Goal: Communication & Community: Answer question/provide support

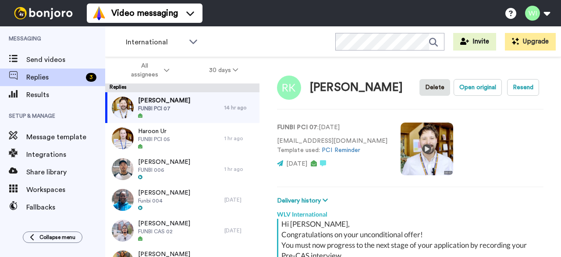
scroll to position [689, 0]
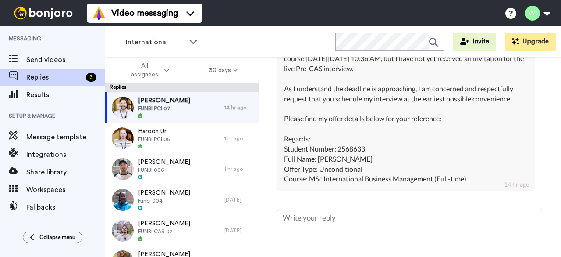
click at [204, 104] on div "[PERSON_NAME] FUNBI PCI 07" at bounding box center [164, 107] width 119 height 31
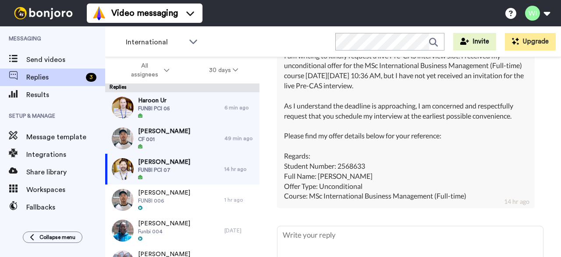
scroll to position [670, 0]
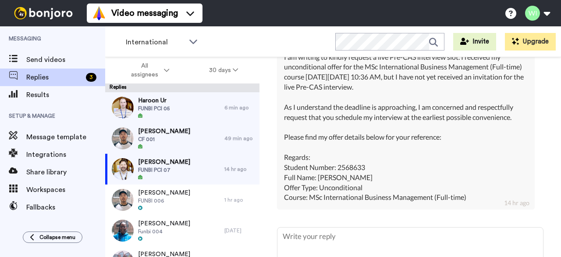
click at [182, 172] on div "[PERSON_NAME] FUNBI PCI 07" at bounding box center [164, 169] width 119 height 31
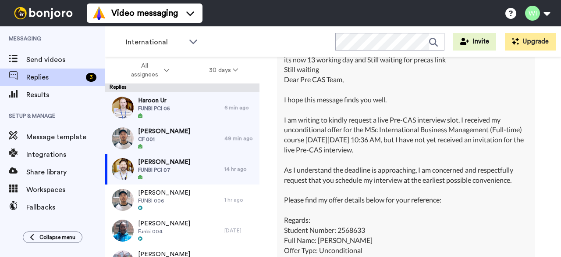
scroll to position [609, 0]
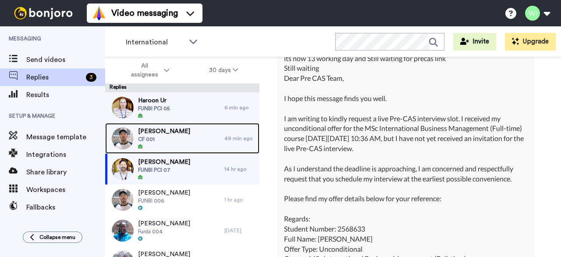
click at [174, 133] on span "[PERSON_NAME]" at bounding box center [164, 131] width 52 height 9
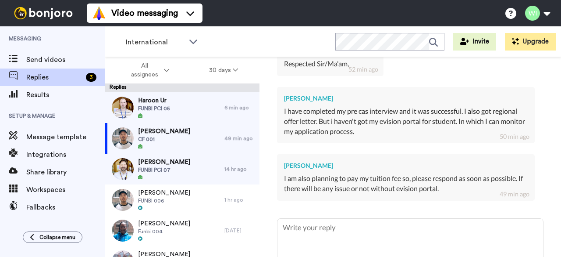
scroll to position [636, 0]
click at [318, 225] on textarea at bounding box center [411, 246] width 266 height 56
type textarea "x"
type textarea "H"
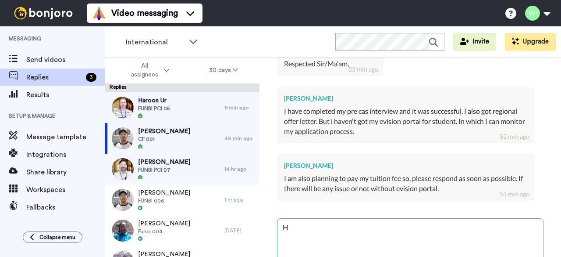
type textarea "x"
type textarea "HI"
type textarea "x"
type textarea "H"
type textarea "x"
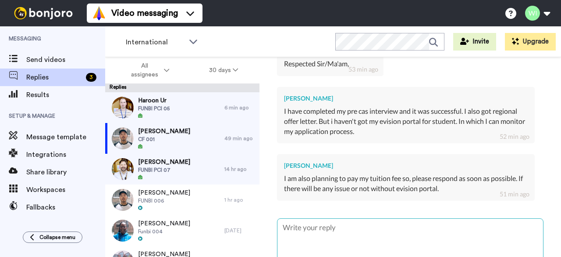
type textarea "x"
type textarea "H"
type textarea "x"
type textarea "Hi"
type textarea "x"
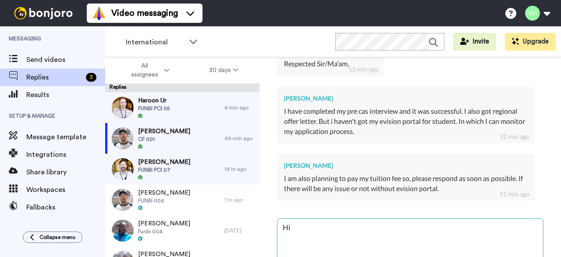
type textarea "Hi,"
type textarea "x"
type textarea "Hi,"
type textarea "x"
type textarea "Hi, P"
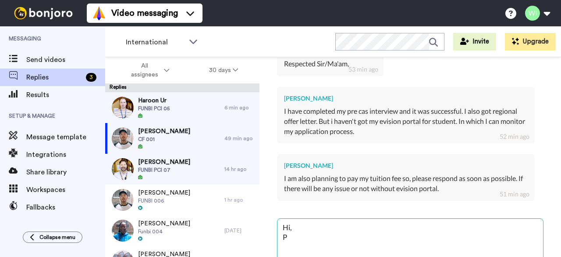
type textarea "x"
type textarea "Hi, Pl"
type textarea "x"
type textarea "Hi, Pla"
type textarea "x"
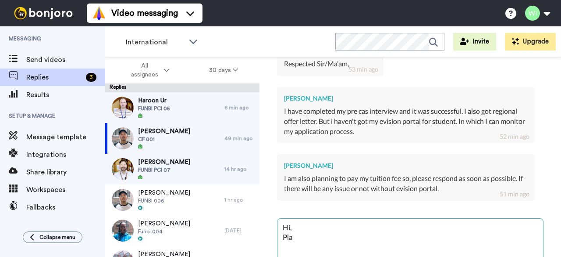
type textarea "Hi, Plae"
type textarea "x"
type textarea "Hi, Plaes"
type textarea "x"
type textarea "Hi, Plaese"
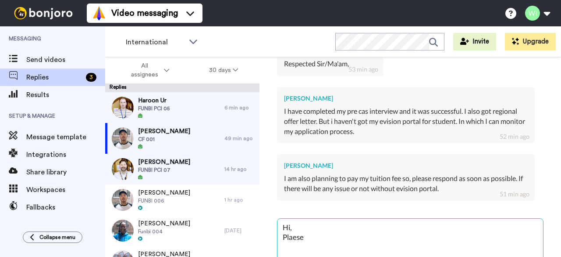
type textarea "x"
type textarea "Hi, Plaes"
type textarea "x"
type textarea "Hi, Plae"
type textarea "x"
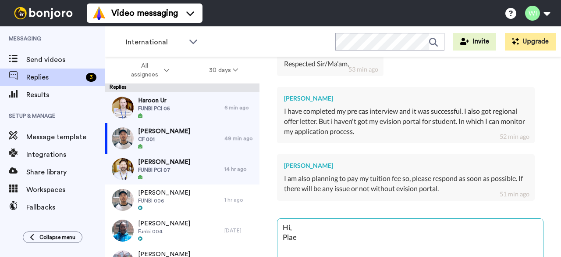
type textarea "Hi, Pla"
type textarea "x"
type textarea "Hi, Pl"
type textarea "x"
type textarea "Hi, Ples"
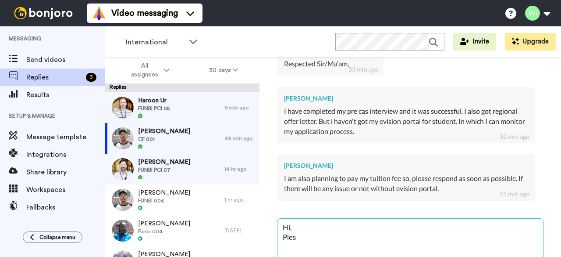
type textarea "x"
type textarea "Hi, Plesa"
type textarea "x"
type textarea "Hi, Plesae"
type textarea "x"
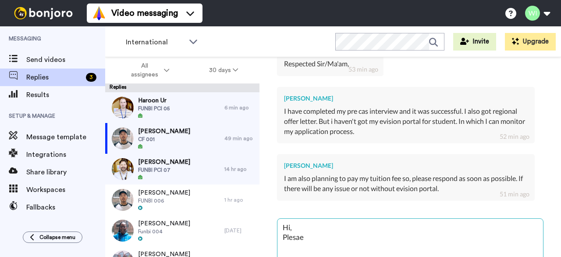
type textarea "Hi, Plesae"
type textarea "x"
type textarea "Hi, Plesae"
type textarea "x"
type textarea "Hi, Plesa"
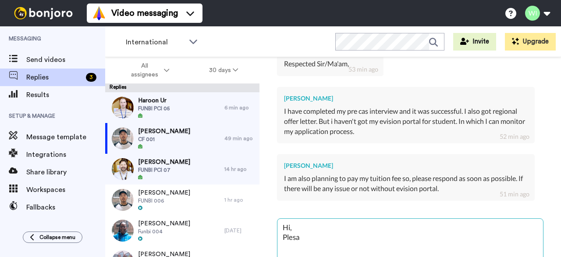
type textarea "x"
type textarea "Hi, Ples"
type textarea "x"
type textarea "Hi, Ple"
type textarea "x"
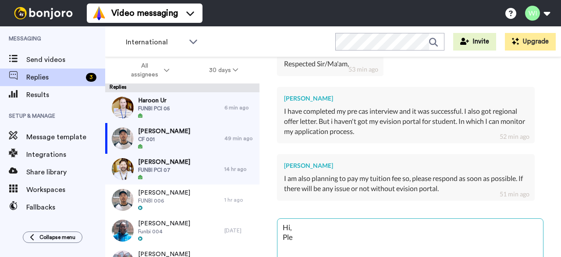
type textarea "Hi, Pl"
type textarea "x"
type textarea "Hi, Ple"
type textarea "x"
type textarea "Hi, Plea"
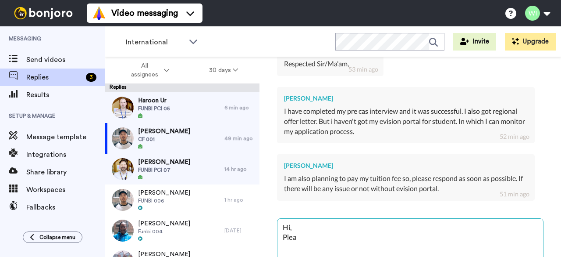
type textarea "x"
type textarea "Hi, Pleas"
type textarea "x"
type textarea "Hi, Please"
type textarea "x"
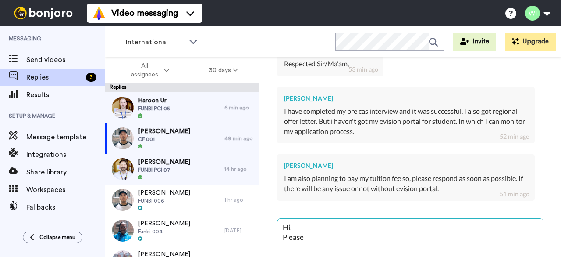
type textarea "Hi, Please"
type textarea "x"
type textarea "Hi, Please c"
type textarea "x"
type textarea "Hi, Please co"
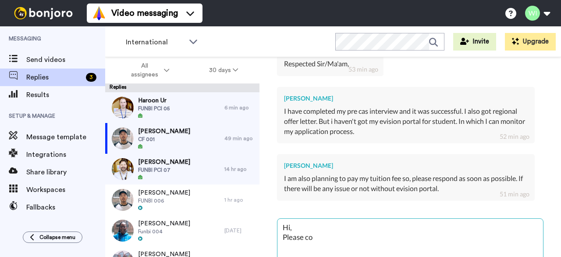
type textarea "x"
type textarea "Hi, Please con"
type textarea "x"
type textarea "Hi, Please cont"
type textarea "x"
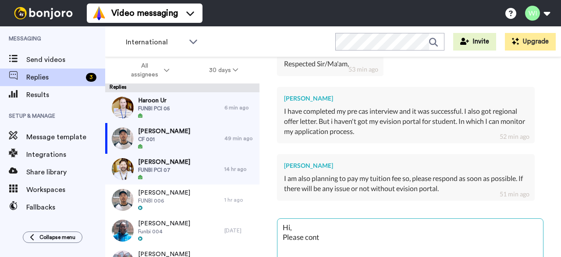
type textarea "Hi, Please conta"
type textarea "x"
type textarea "Hi, Please contac"
type textarea "x"
type textarea "Hi, Please contact"
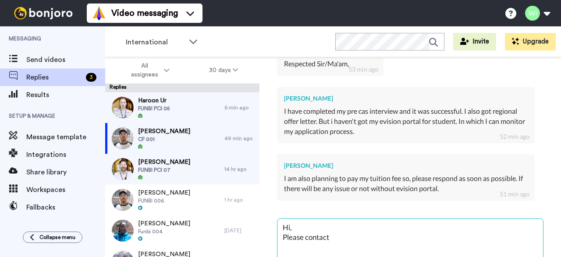
type textarea "x"
type textarea "Hi, Please contact"
type textarea "x"
type textarea "Hi, Please contact E"
type textarea "x"
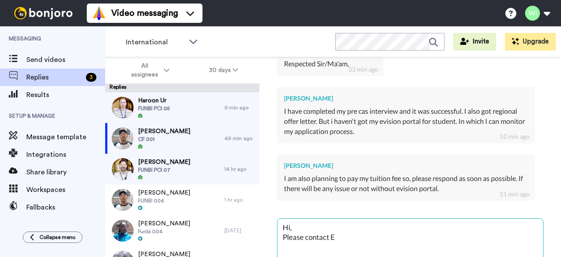
type textarea "Hi, Please contact"
paste textarea ""e:Vision Support" <[EMAIL_ADDRESS][DOMAIN_NAME]>"
type textarea "x"
type textarea "Hi, Please contact "e:Vision Support" <[EMAIL_ADDRESS][DOMAIN_NAME]>"
click at [394, 234] on textarea "Hi, Please contact "e:Vision Support" <[EMAIL_ADDRESS][DOMAIN_NAME]>" at bounding box center [411, 246] width 266 height 56
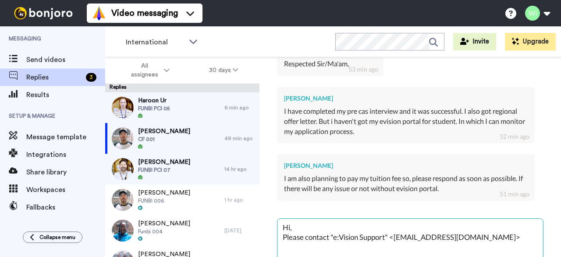
type textarea "x"
type textarea "Hi, Please contact "e:Vision Support" [EMAIL_ADDRESS][DOMAIN_NAME]>"
type textarea "x"
type textarea "Hi, Please contact "e:Vision Support"[EMAIL_ADDRESS][DOMAIN_NAME]>"
type textarea "x"
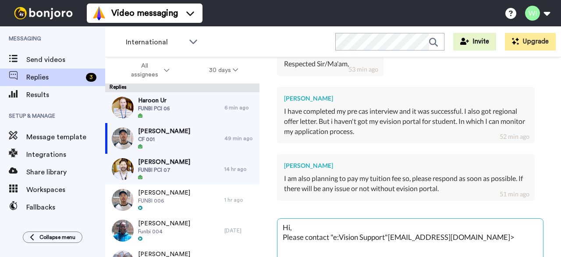
type textarea "Hi, Please contact "e:Vision [EMAIL_ADDRESS][DOMAIN_NAME]>"
type textarea "x"
type textarea "Hi, Please contact "e:Vision [EMAIL_ADDRESS][DOMAIN_NAME]>"
type textarea "x"
type textarea "Hi, Please contact "e:Vision [EMAIL_ADDRESS][DOMAIN_NAME]>"
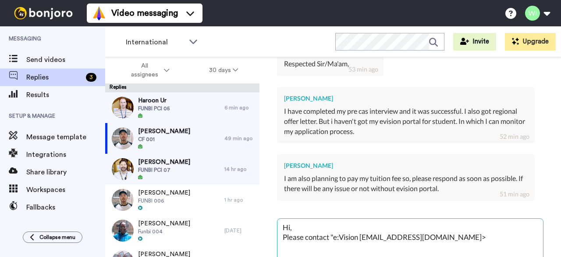
type textarea "x"
type textarea "Hi, Please contact "e:Vision [EMAIL_ADDRESS][DOMAIN_NAME]>"
type textarea "x"
type textarea "Hi, Please contact "e:Vision [EMAIL_ADDRESS][DOMAIN_NAME]>"
type textarea "x"
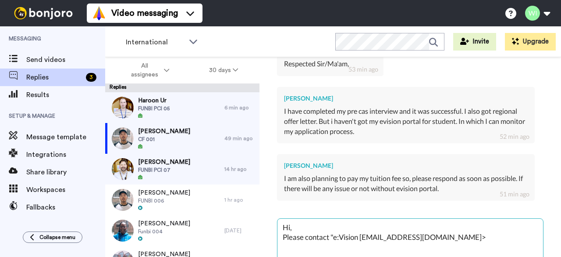
type textarea "Hi, Please contact "e:Vision [EMAIL_ADDRESS][DOMAIN_NAME]>"
type textarea "x"
type textarea "Hi, Please contact "e:Vision [EMAIL_ADDRESS][DOMAIN_NAME]>"
type textarea "x"
type textarea "Hi, Please contact "e:Vision [EMAIL_ADDRESS][DOMAIN_NAME]>"
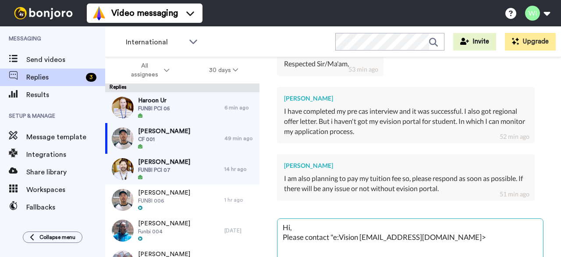
type textarea "x"
type textarea "Hi, Please contact "e:[EMAIL_ADDRESS][DOMAIN_NAME]>"
type textarea "x"
type textarea "Hi, Please contact "e:[EMAIL_ADDRESS][DOMAIN_NAME]>"
type textarea "x"
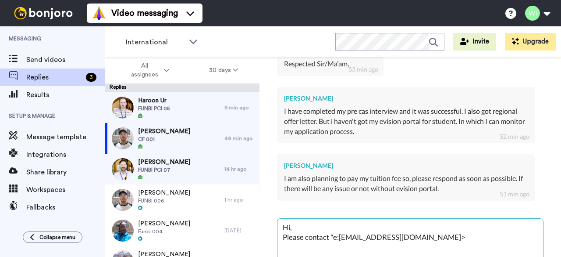
type textarea "Hi, Please contact "e:[EMAIL_ADDRESS][DOMAIN_NAME]>"
type textarea "x"
type textarea "Hi, Please contact "e:[EMAIL_ADDRESS][DOMAIN_NAME]>"
type textarea "x"
type textarea "Hi, Please contact "e:[EMAIL_ADDRESS][DOMAIN_NAME]>"
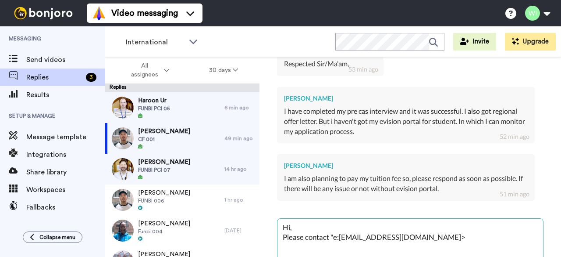
type textarea "x"
type textarea "Hi, Please contact "e:[EMAIL_ADDRESS][DOMAIN_NAME]>"
type textarea "x"
type textarea "Hi, Please contact "e:[EMAIL_ADDRESS][DOMAIN_NAME]>"
type textarea "x"
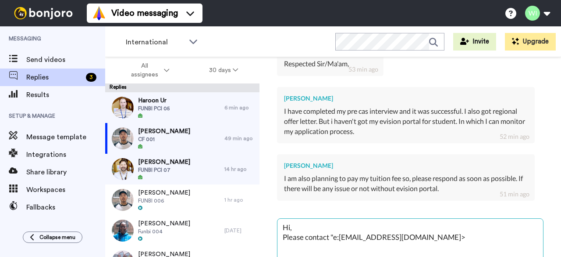
type textarea "Hi, Please contact "[EMAIL_ADDRESS][DOMAIN_NAME]>"
type textarea "x"
type textarea "Hi, Please contact "[EMAIL_ADDRESS][DOMAIN_NAME]>"
type textarea "x"
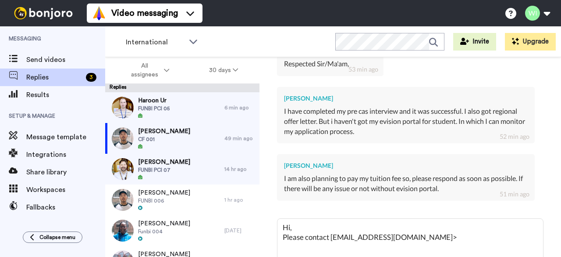
type textarea "Hi, Please contact [EMAIL_ADDRESS][DOMAIN_NAME]>"
click at [423, 236] on textarea "Hi, Please contact [EMAIL_ADDRESS][DOMAIN_NAME]>" at bounding box center [411, 246] width 266 height 56
type textarea "x"
type textarea "Hi, Please contact [EMAIL_ADDRESS][DOMAIN_NAME]"
type textarea "x"
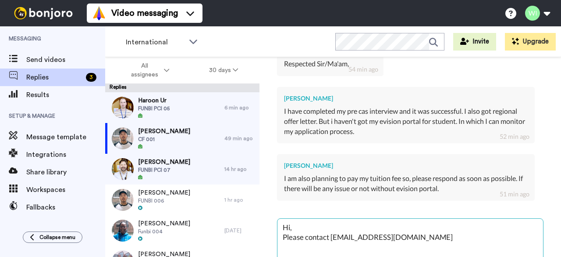
type textarea "Hi, Please contact [EMAIL_ADDRESS][DOMAIN_NAME]"
type textarea "x"
type textarea "Hi, Please contact [EMAIL_ADDRESS][DOMAIN_NAME] to"
type textarea "x"
type textarea "Hi, Please contact [EMAIL_ADDRESS][DOMAIN_NAME] to"
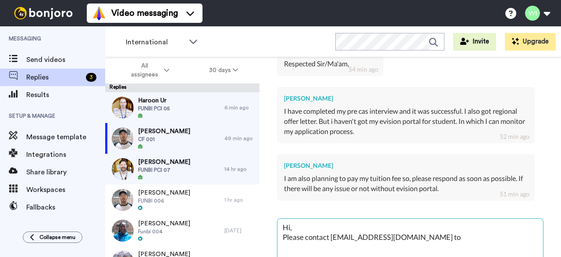
type textarea "x"
type textarea "Hi, Please contact [EMAIL_ADDRESS][DOMAIN_NAME] to"
type textarea "x"
type textarea "Hi, Please contact [EMAIL_ADDRESS][DOMAIN_NAME] t"
type textarea "x"
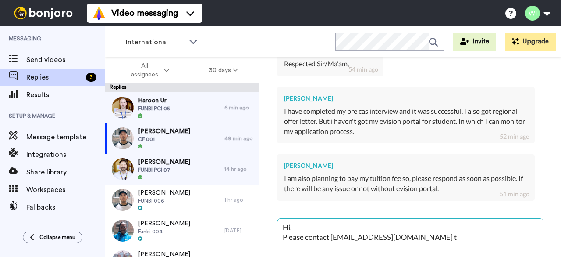
type textarea "Hi, Please contact [EMAIL_ADDRESS][DOMAIN_NAME]"
type textarea "x"
type textarea "Hi, Please contact [EMAIL_ADDRESS][DOMAIN_NAME] v"
type textarea "x"
type textarea "Hi, Please contact [EMAIL_ADDRESS][DOMAIN_NAME] vi"
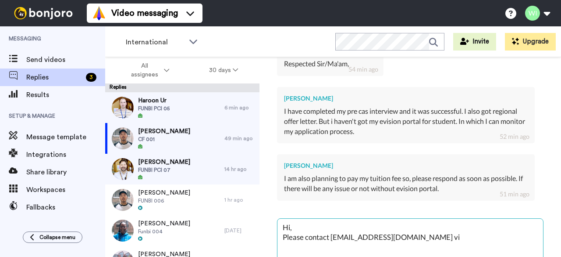
type textarea "x"
type textarea "Hi, Please contact [EMAIL_ADDRESS][DOMAIN_NAME] via"
type textarea "x"
type textarea "Hi, Please contact [EMAIL_ADDRESS][DOMAIN_NAME] via"
type textarea "x"
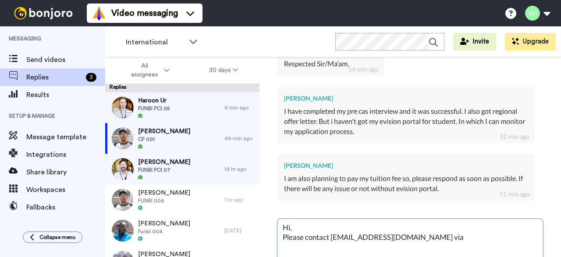
type textarea "Hi, Please contact [EMAIL_ADDRESS][DOMAIN_NAME] via e"
type textarea "x"
type textarea "Hi, Please contact [EMAIL_ADDRESS][DOMAIN_NAME] via em"
type textarea "x"
type textarea "Hi, Please contact [EMAIL_ADDRESS][DOMAIN_NAME] via ema"
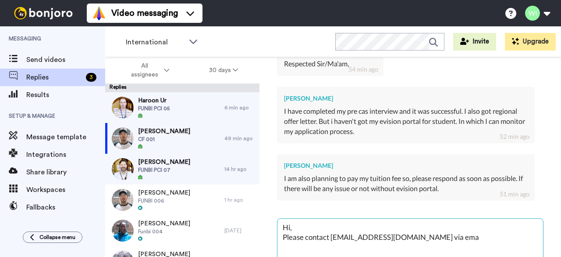
type textarea "x"
type textarea "Hi, Please contact [EMAIL_ADDRESS][DOMAIN_NAME] via emai"
type textarea "x"
type textarea "Hi, Please contact [EMAIL_ADDRESS][DOMAIN_NAME] via email"
type textarea "x"
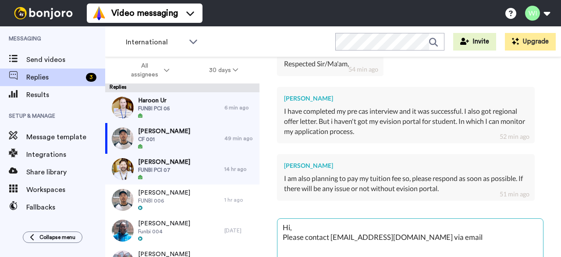
type textarea "Hi, Please contact [EMAIL_ADDRESS][DOMAIN_NAME] via email"
type textarea "x"
type textarea "Hi, Please contact [EMAIL_ADDRESS][DOMAIN_NAME] via email t"
type textarea "x"
type textarea "Hi, Please contact [EMAIL_ADDRESS][DOMAIN_NAME] via email to"
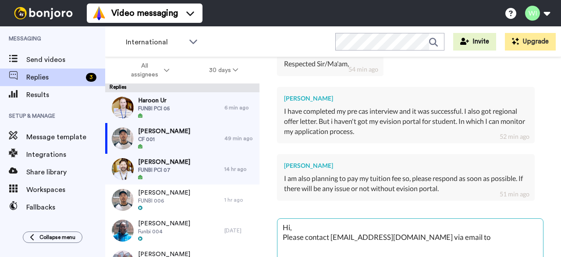
type textarea "x"
type textarea "Hi, Please contact [EMAIL_ADDRESS][DOMAIN_NAME] via email to a"
type textarea "x"
type textarea "Hi, Please contact [EMAIL_ADDRESS][DOMAIN_NAME] via email to as"
type textarea "x"
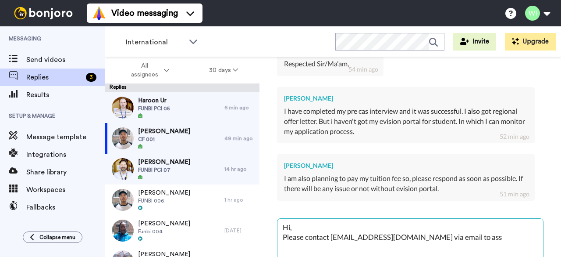
type textarea "Hi, Please contact [EMAIL_ADDRESS][DOMAIN_NAME] via email to assi"
type textarea "x"
type textarea "Hi, Please contact [EMAIL_ADDRESS][DOMAIN_NAME] via email to assis"
type textarea "x"
type textarea "Hi, Please contact [EMAIL_ADDRESS][DOMAIN_NAME] via email to assist"
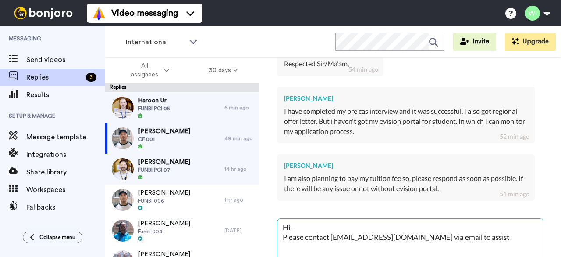
type textarea "x"
type textarea "Hi, Please contact [EMAIL_ADDRESS][DOMAIN_NAME] via email to assist"
type textarea "x"
type textarea "Hi, Please contact [EMAIL_ADDRESS][DOMAIN_NAME] via email to assist y"
type textarea "x"
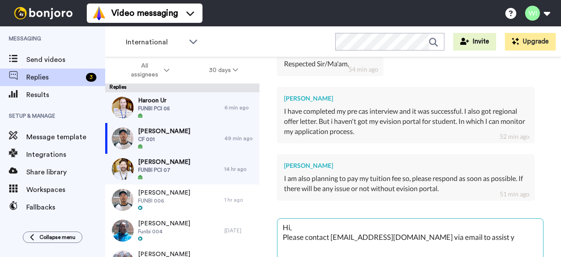
type textarea "Hi, Please contact [EMAIL_ADDRESS][DOMAIN_NAME] via email to assist yo"
type textarea "x"
type textarea "Hi, Please contact [EMAIL_ADDRESS][DOMAIN_NAME] via email to assist you"
type textarea "x"
type textarea "Hi, Please contact [EMAIL_ADDRESS][DOMAIN_NAME] via email to assist you"
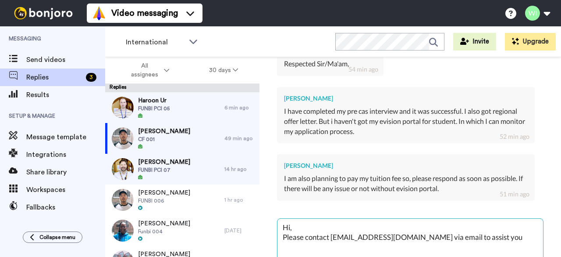
type textarea "x"
type textarea "Hi, Please contact [EMAIL_ADDRESS][DOMAIN_NAME] via email to assist you f"
type textarea "x"
type textarea "Hi, Please contact [EMAIL_ADDRESS][DOMAIN_NAME] via email to assist you fi"
type textarea "x"
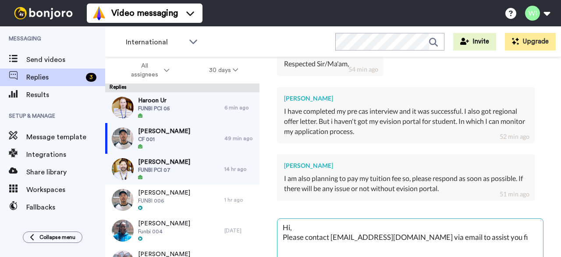
type textarea "Hi, Please contact [EMAIL_ADDRESS][DOMAIN_NAME] via email to assist you f"
type textarea "x"
type textarea "Hi, Please contact [EMAIL_ADDRESS][DOMAIN_NAME] via email to assist you fu"
type textarea "x"
type textarea "Hi, Please contact [EMAIL_ADDRESS][DOMAIN_NAME] via email to assist you furt"
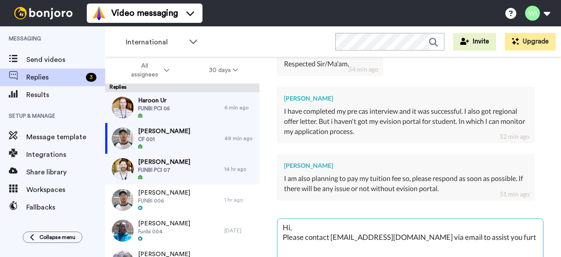
type textarea "x"
type textarea "Hi, Please contact [EMAIL_ADDRESS][DOMAIN_NAME] via email to assist you furth"
type textarea "x"
type textarea "Hi, Please contact [EMAIL_ADDRESS][DOMAIN_NAME] via email to assist you furthe"
type textarea "x"
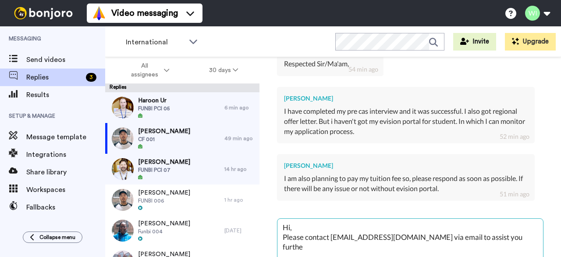
type textarea "Hi, Please contact [EMAIL_ADDRESS][DOMAIN_NAME] via email to assist you further"
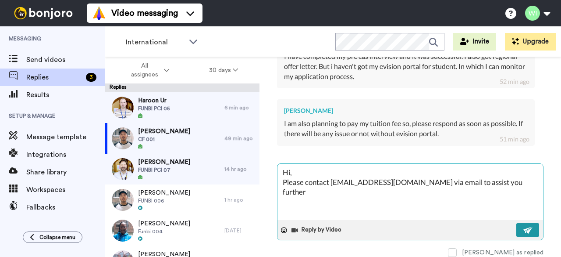
click at [526, 226] on img at bounding box center [529, 229] width 10 height 7
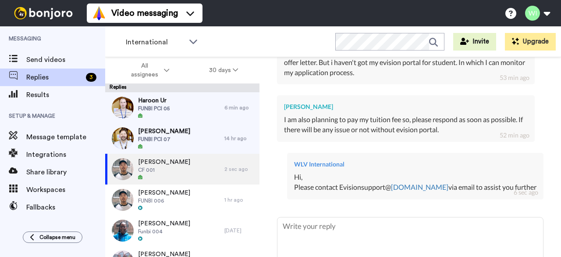
scroll to position [752, 0]
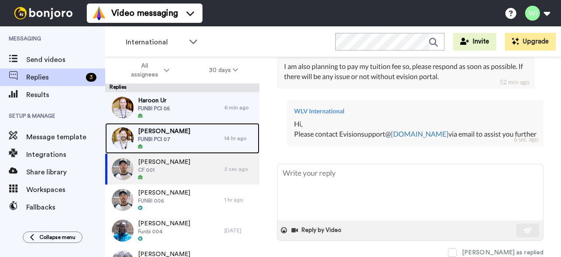
click at [169, 145] on div at bounding box center [164, 146] width 52 height 6
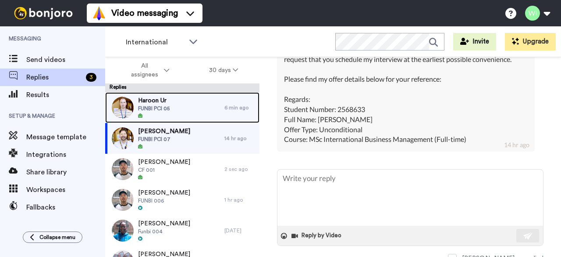
click at [177, 106] on div "Haroon Ur FUNBI PCI 05" at bounding box center [164, 107] width 119 height 31
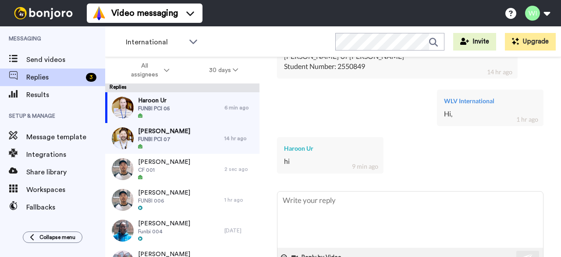
scroll to position [886, 0]
click at [292, 204] on textarea at bounding box center [411, 219] width 266 height 56
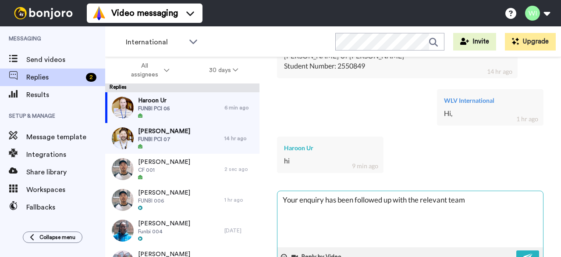
scroll to position [917, 0]
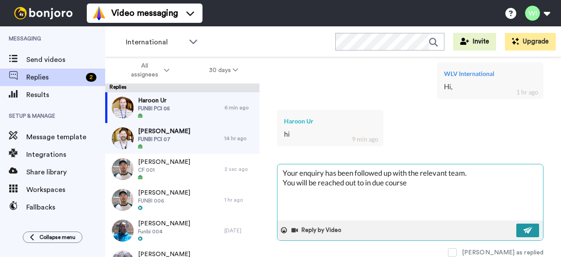
click at [528, 223] on button at bounding box center [528, 230] width 23 height 14
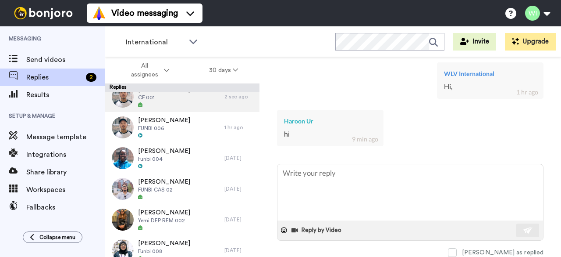
scroll to position [0, 0]
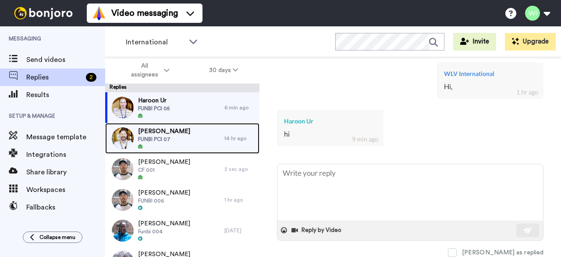
click at [180, 135] on div "[PERSON_NAME] FUNBI PCI 07" at bounding box center [164, 138] width 119 height 31
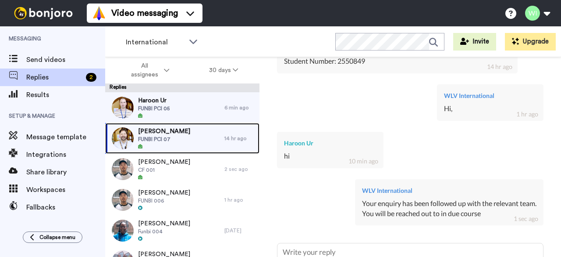
scroll to position [890, 0]
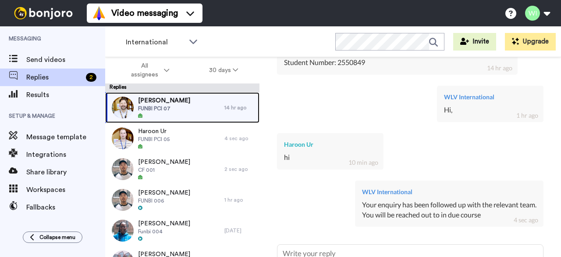
click at [175, 110] on div "[PERSON_NAME] FUNBI PCI 07" at bounding box center [164, 107] width 119 height 31
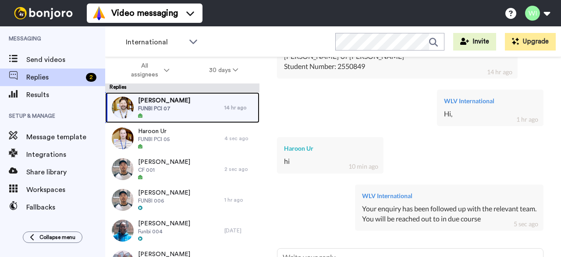
scroll to position [882, 0]
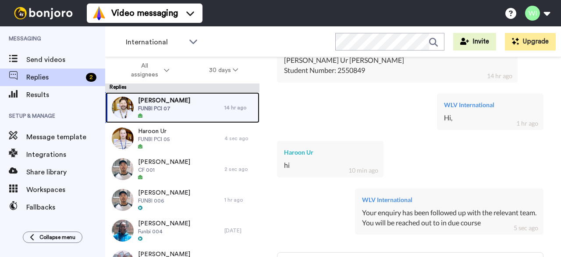
click at [229, 104] on div "14 hr ago" at bounding box center [240, 107] width 31 height 7
click at [185, 104] on div "[PERSON_NAME] FUNBI PCI 07" at bounding box center [164, 107] width 119 height 31
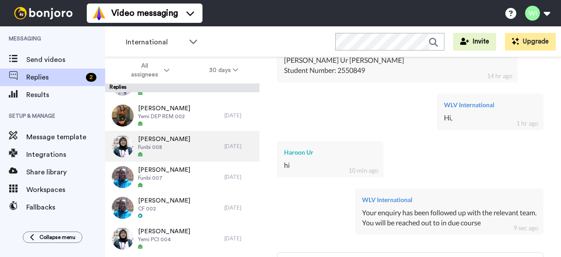
scroll to position [0, 0]
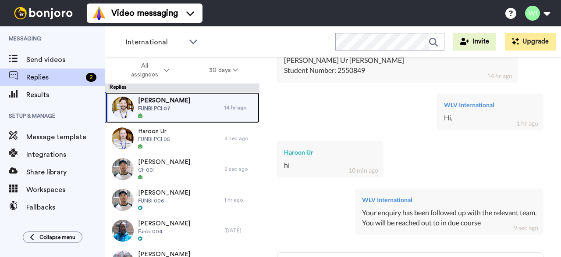
click at [184, 107] on div "[PERSON_NAME] FUNBI PCI 07" at bounding box center [164, 107] width 119 height 31
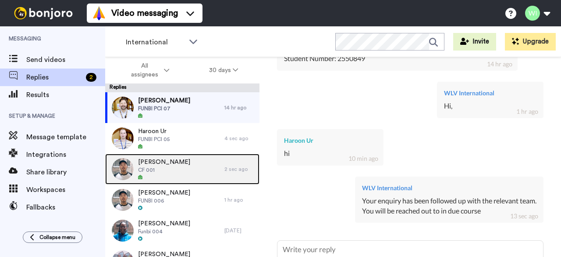
click at [175, 164] on span "[PERSON_NAME]" at bounding box center [164, 161] width 52 height 9
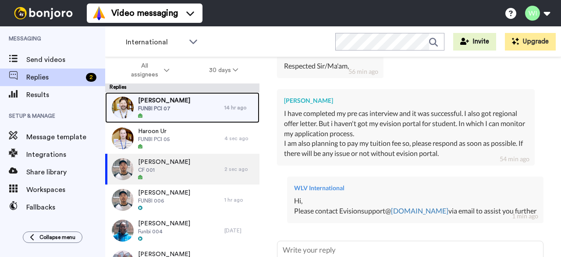
click at [171, 104] on span "[PERSON_NAME]" at bounding box center [164, 100] width 52 height 9
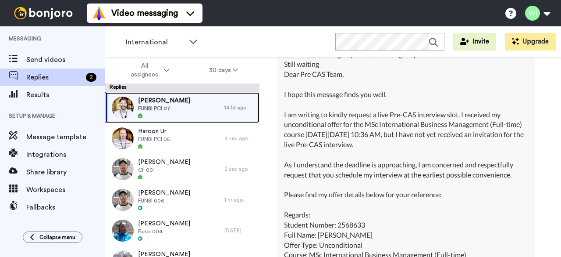
scroll to position [728, 0]
